Goal: Task Accomplishment & Management: Use online tool/utility

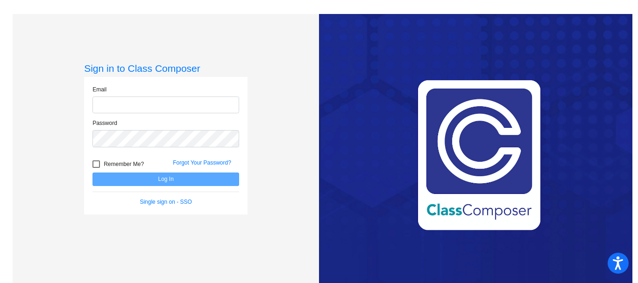
type input "[PERSON_NAME][EMAIL_ADDRESS][PERSON_NAME][DOMAIN_NAME]"
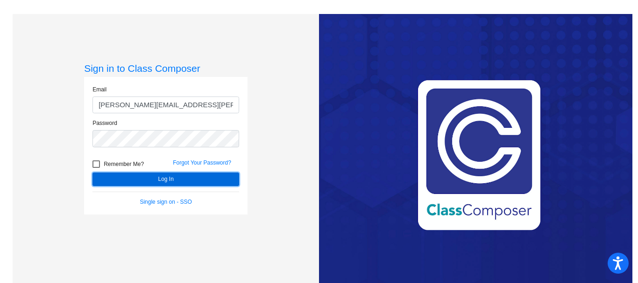
click at [177, 179] on button "Log In" at bounding box center [165, 180] width 147 height 14
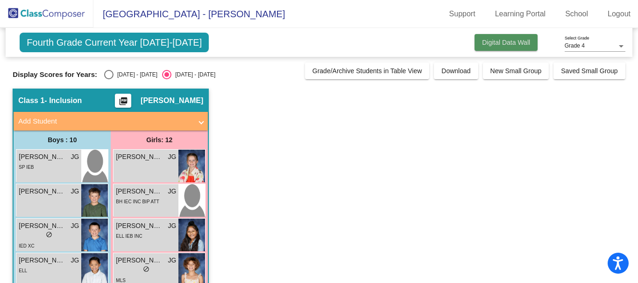
click at [497, 41] on span "Digital Data Wall" at bounding box center [506, 42] width 48 height 7
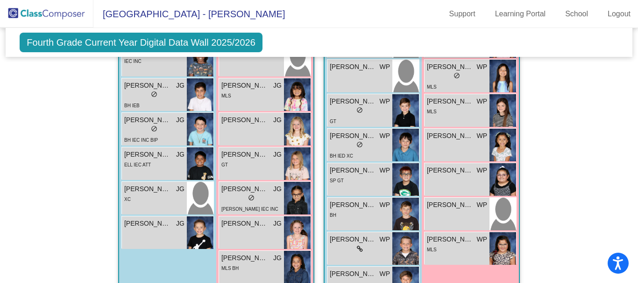
scroll to position [469, 0]
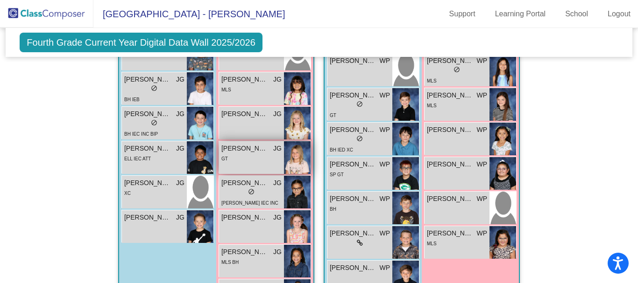
click at [252, 162] on div "GT" at bounding box center [251, 159] width 60 height 10
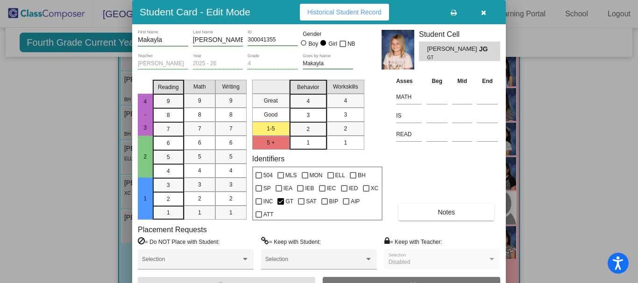
drag, startPoint x: 634, startPoint y: 119, endPoint x: 619, endPoint y: 153, distance: 37.2
click at [622, 165] on div at bounding box center [319, 141] width 638 height 283
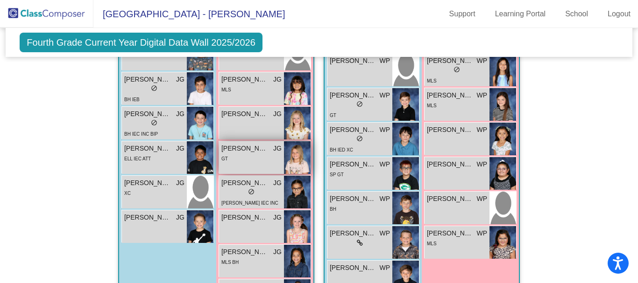
click at [240, 160] on div "GT" at bounding box center [251, 159] width 60 height 10
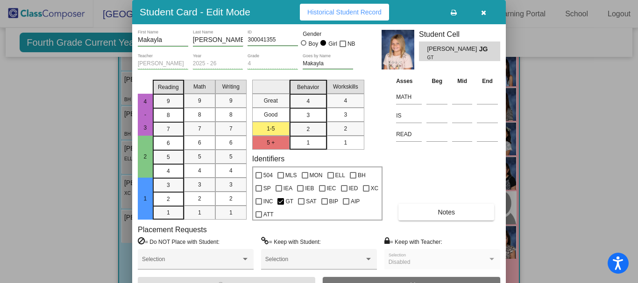
click at [81, 127] on div at bounding box center [319, 141] width 638 height 283
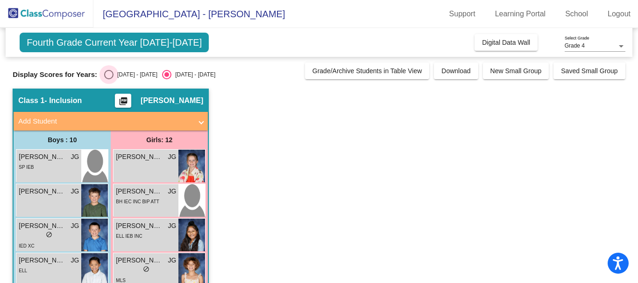
click at [106, 74] on div "Select an option" at bounding box center [108, 74] width 9 height 9
click at [108, 79] on input "[DATE] - [DATE]" at bounding box center [108, 79] width 0 height 0
radio input "true"
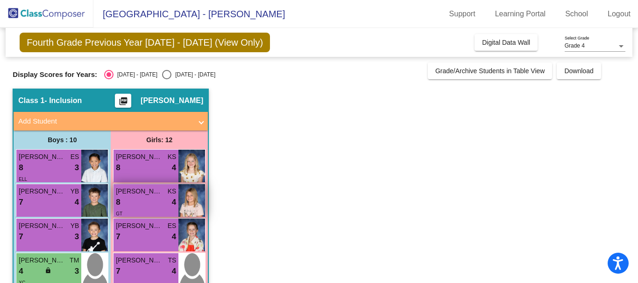
click at [143, 204] on div "8 lock do_not_disturb_alt 4" at bounding box center [146, 203] width 60 height 12
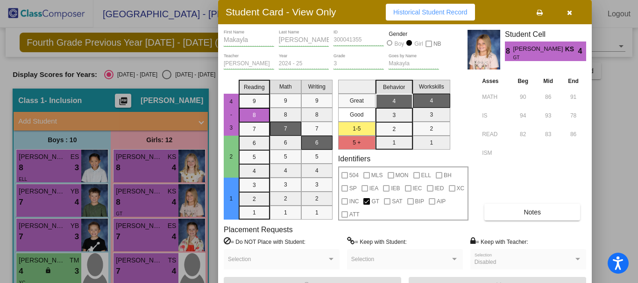
drag, startPoint x: 633, startPoint y: 107, endPoint x: 633, endPoint y: 121, distance: 14.0
click at [633, 121] on div at bounding box center [319, 141] width 638 height 283
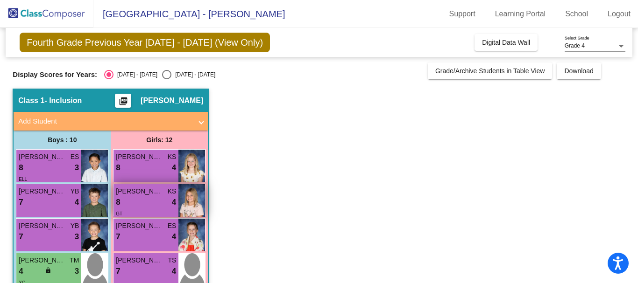
click at [152, 201] on div "8 lock do_not_disturb_alt 4" at bounding box center [146, 203] width 60 height 12
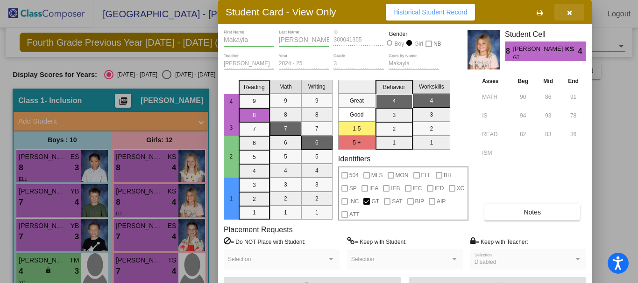
click at [571, 12] on icon "button" at bounding box center [569, 12] width 5 height 7
